Goal: Information Seeking & Learning: Find specific fact

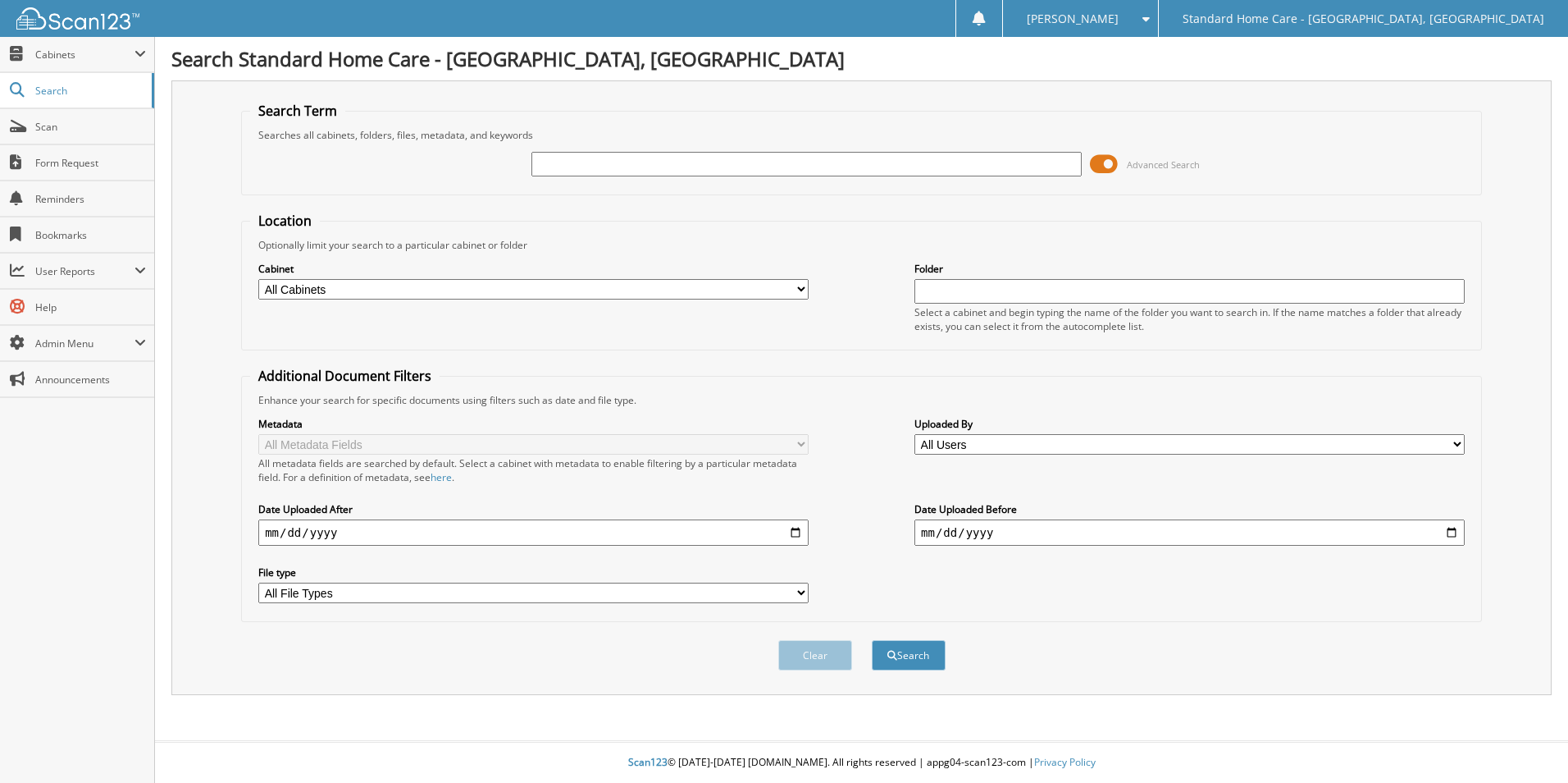
type input "o"
click at [718, 177] on div at bounding box center [806, 163] width 550 height 28
click at [712, 167] on input "text" at bounding box center [806, 163] width 550 height 24
type input "[PERSON_NAME]"
click at [871, 640] on button "Search" at bounding box center [908, 655] width 74 height 30
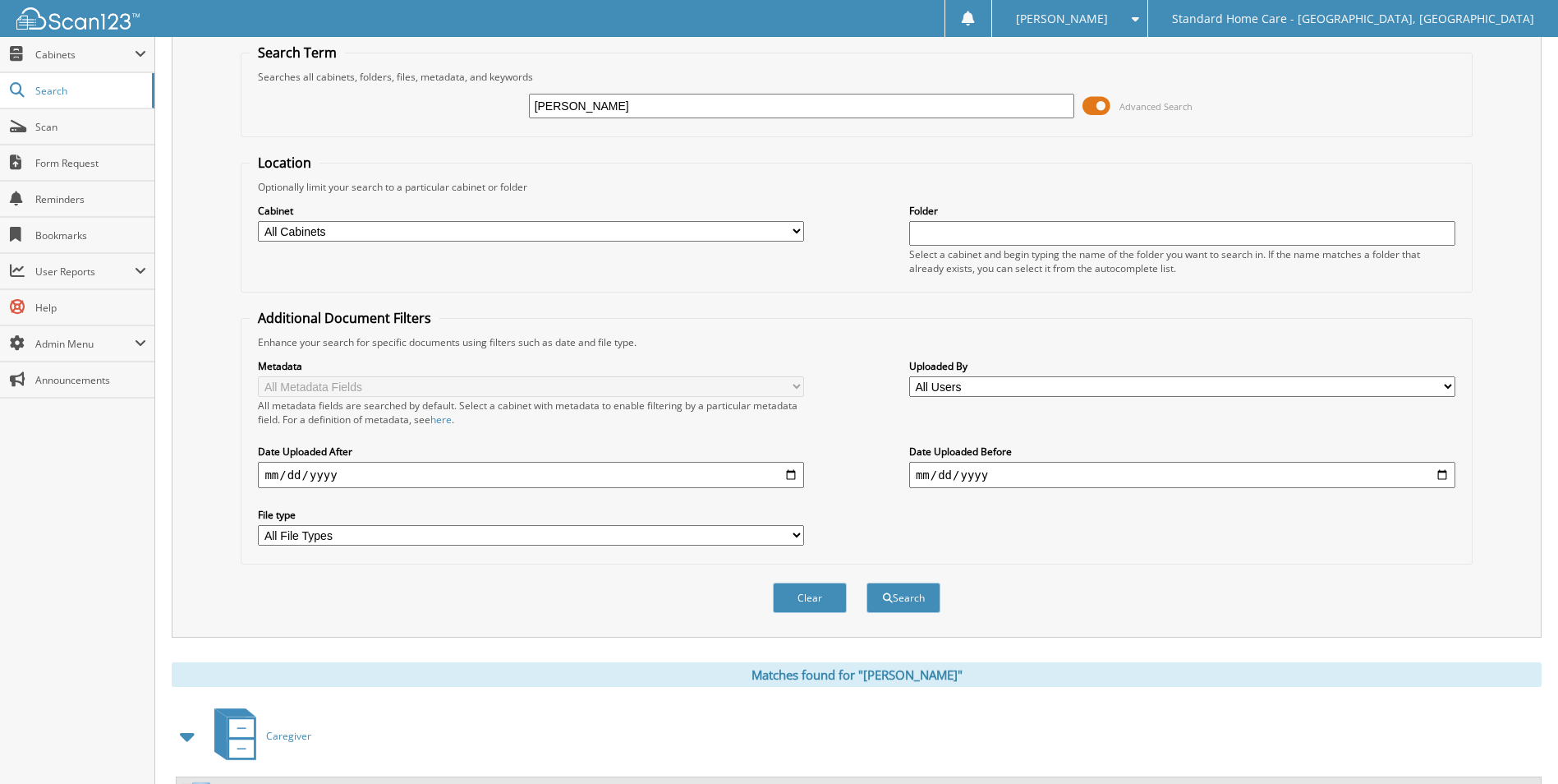
scroll to position [135, 0]
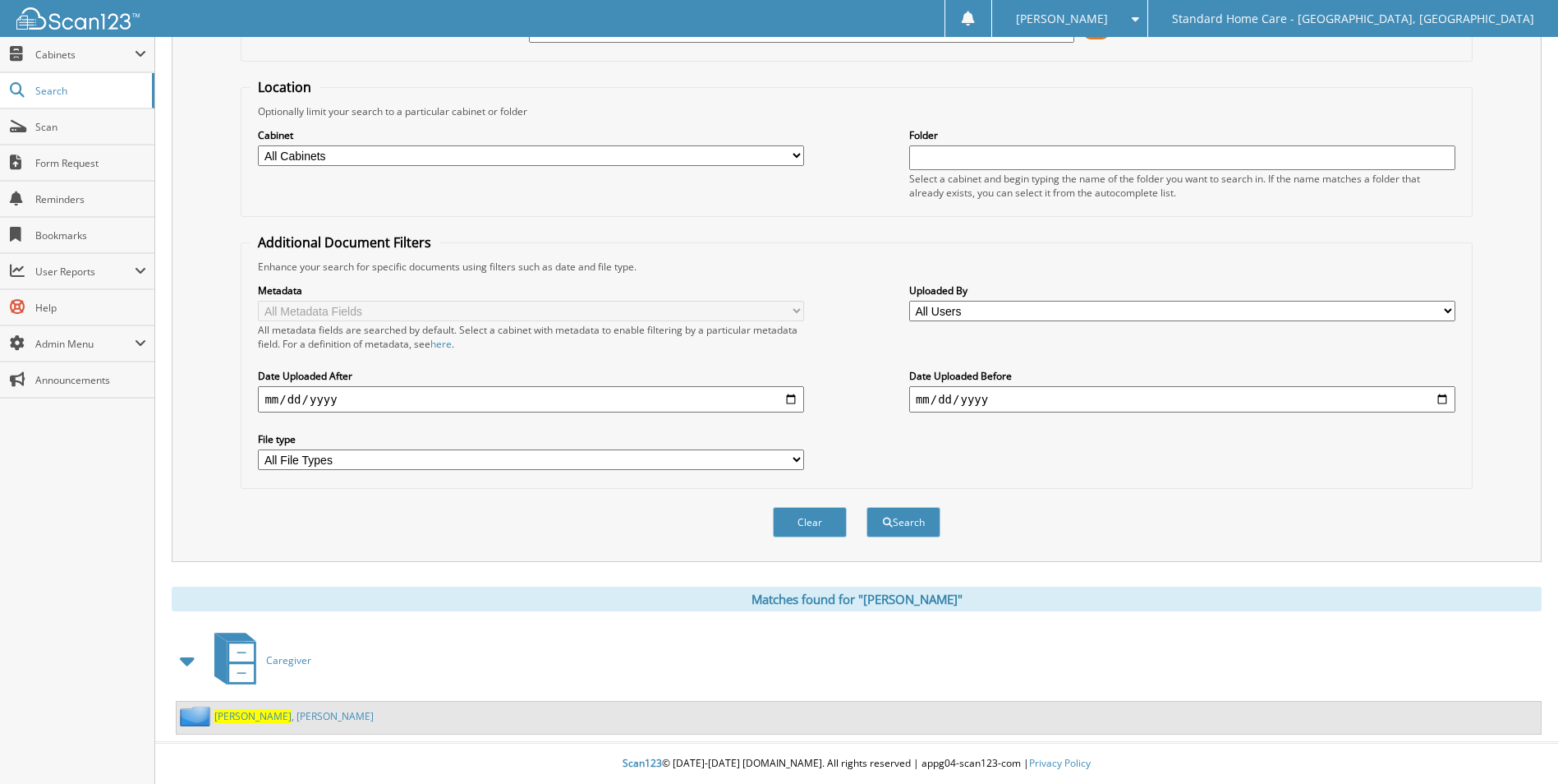
click at [258, 724] on div "[PERSON_NAME]" at bounding box center [859, 718] width 1364 height 32
drag, startPoint x: 258, startPoint y: 724, endPoint x: 257, endPoint y: 713, distance: 11.0
click at [257, 713] on link "[PERSON_NAME]" at bounding box center [294, 715] width 159 height 14
